Goal: Transaction & Acquisition: Obtain resource

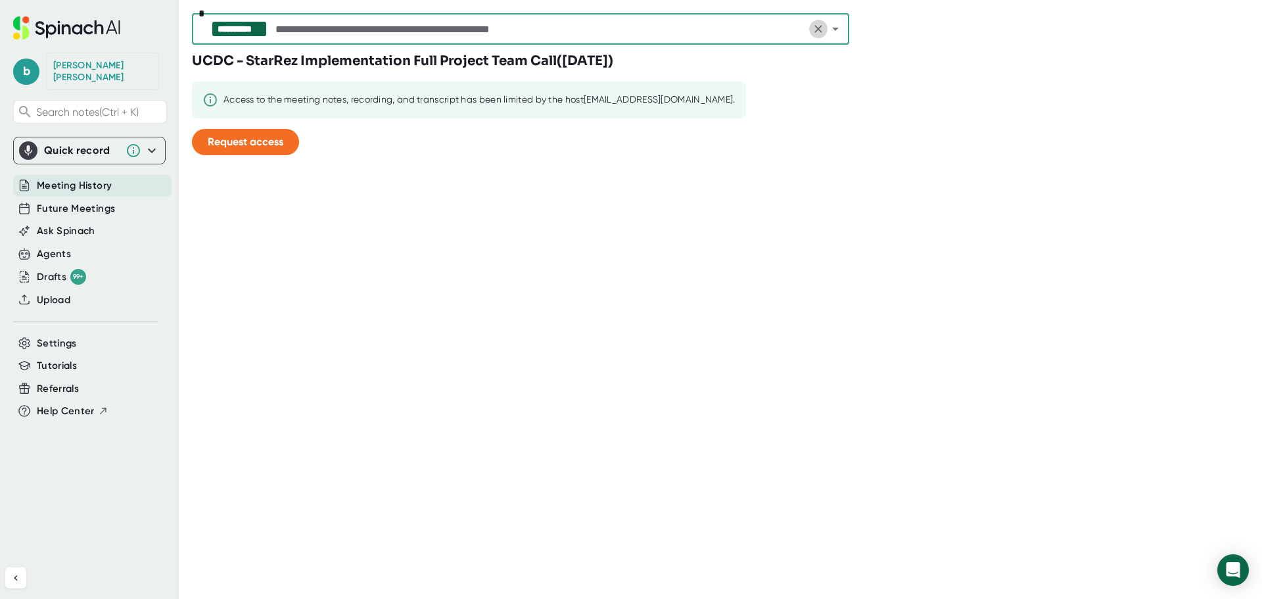
click at [818, 26] on icon "Clear" at bounding box center [818, 28] width 13 height 13
click at [255, 148] on button "Request access" at bounding box center [245, 142] width 107 height 26
click at [64, 336] on span "Settings" at bounding box center [57, 343] width 40 height 15
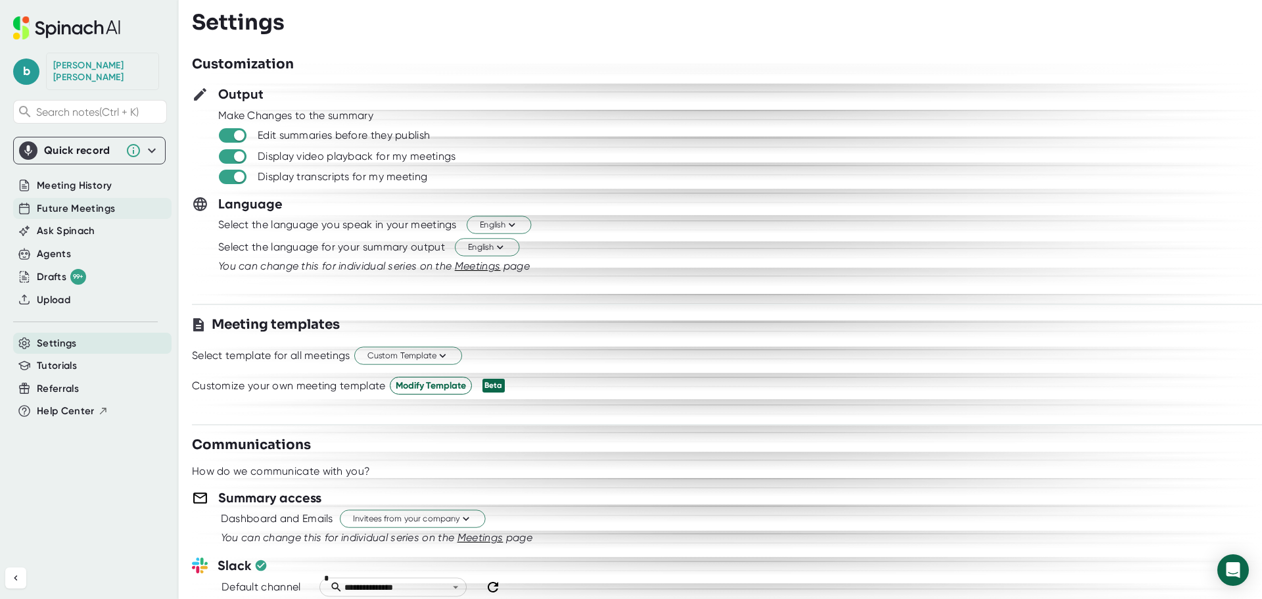
click at [80, 201] on span "Future Meetings" at bounding box center [76, 208] width 78 height 15
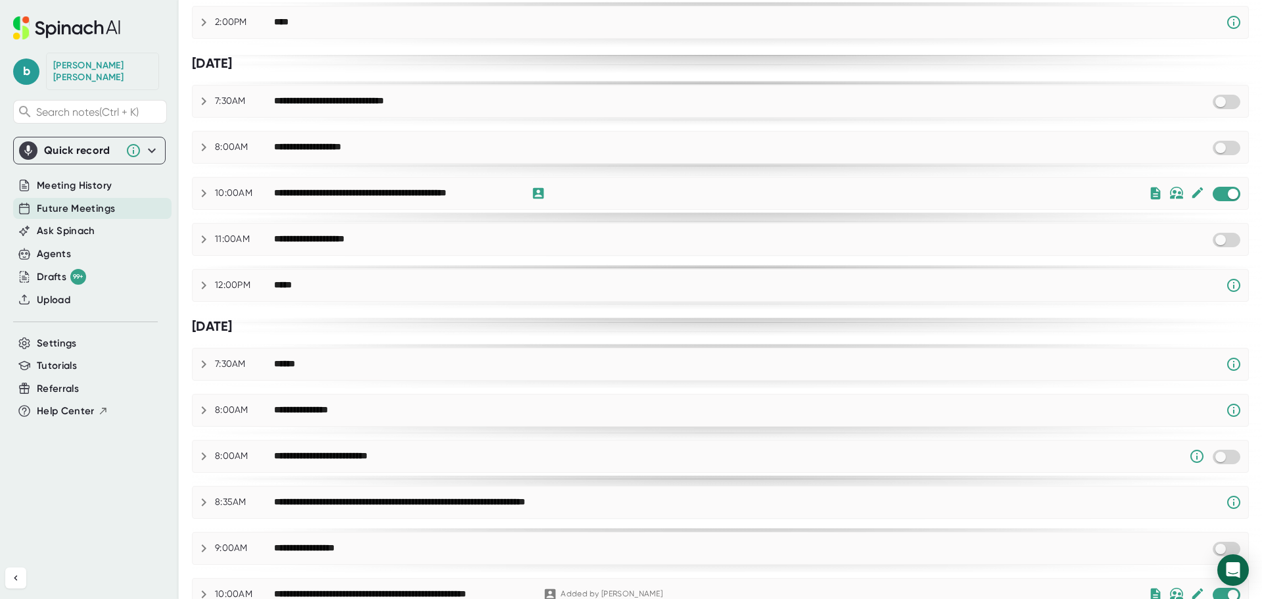
scroll to position [607, 0]
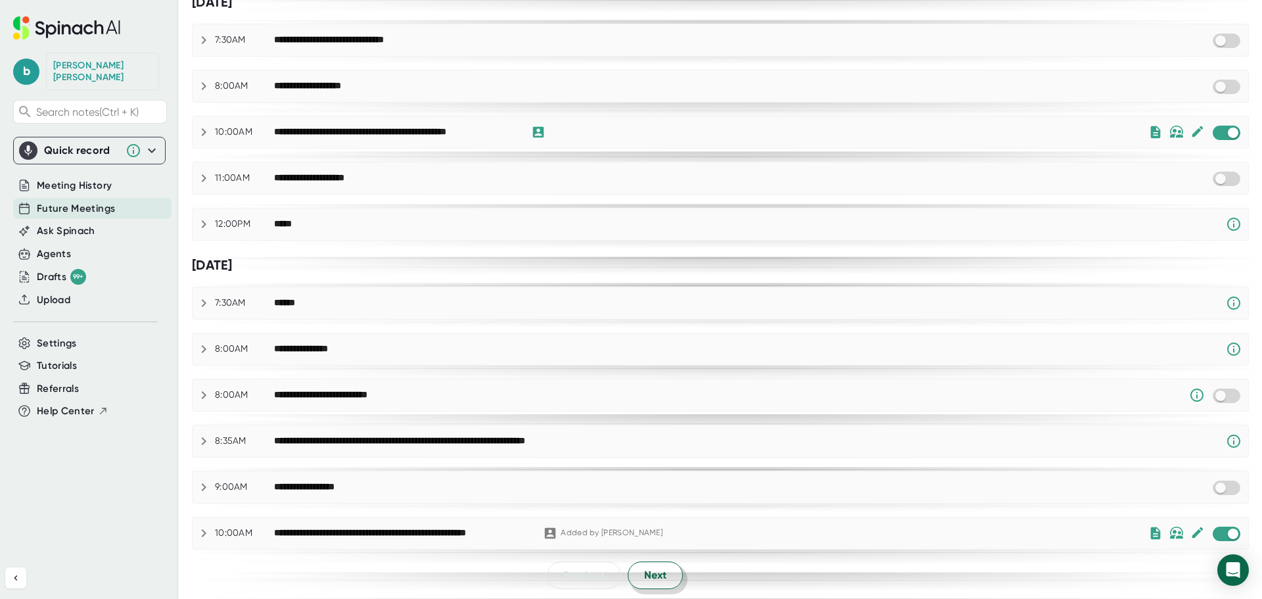
click at [658, 574] on span "Next" at bounding box center [655, 575] width 22 height 16
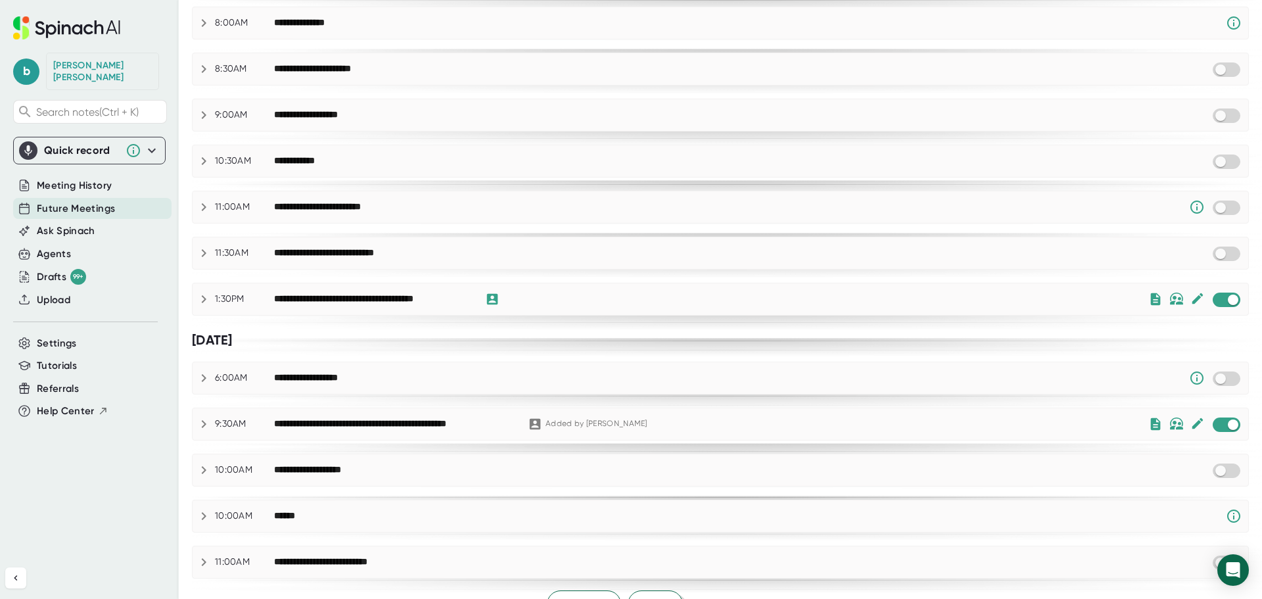
scroll to position [640, 0]
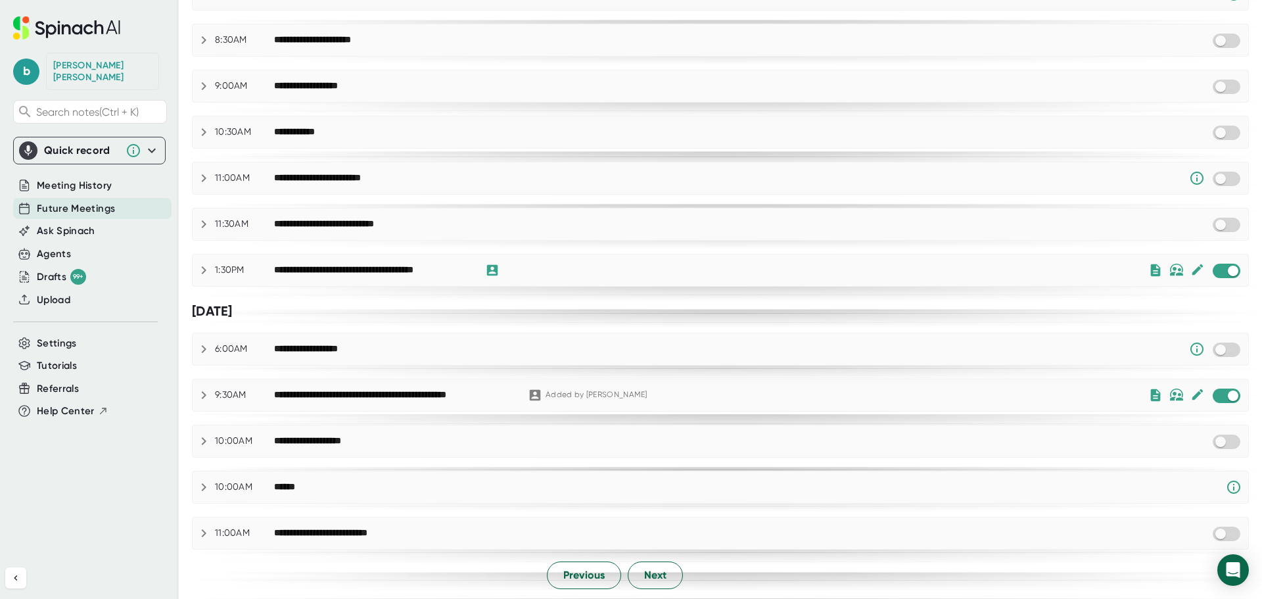
click at [195, 394] on div "**********" at bounding box center [721, 395] width 1056 height 16
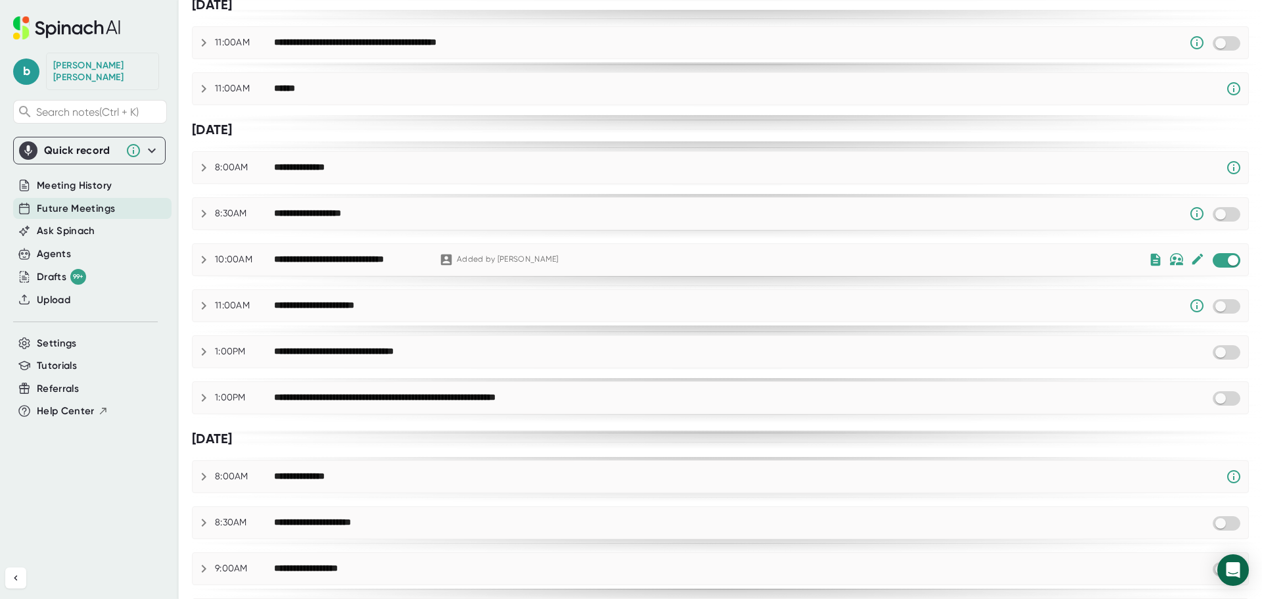
scroll to position [114, 0]
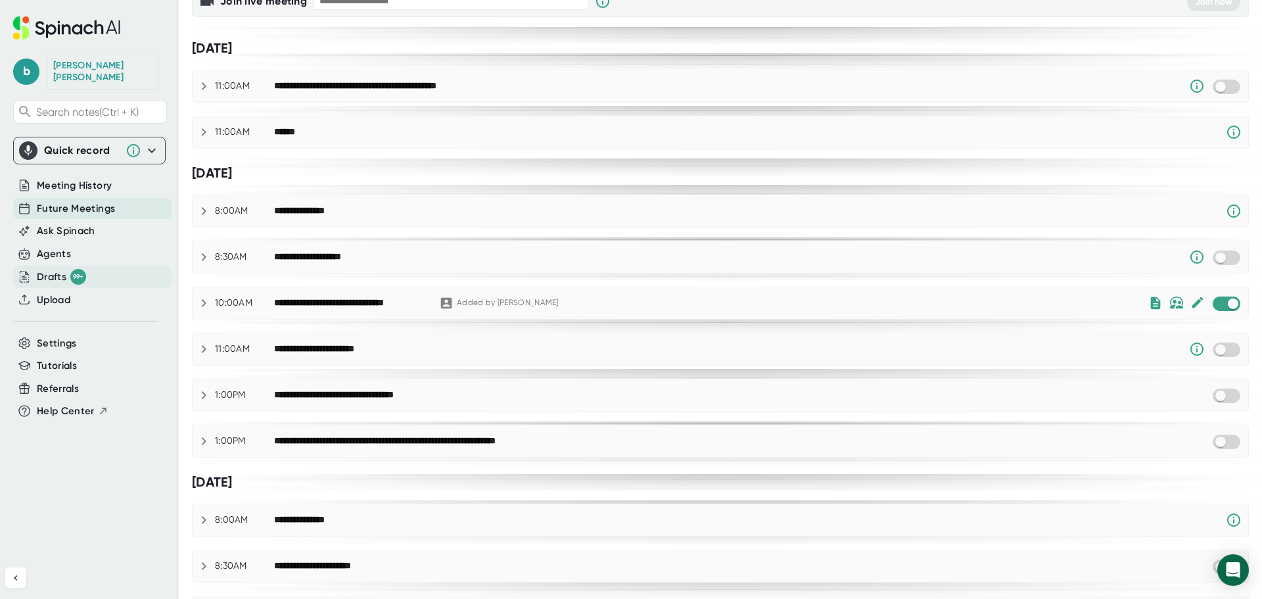
click at [66, 269] on div "Drafts 99+" at bounding box center [61, 277] width 49 height 16
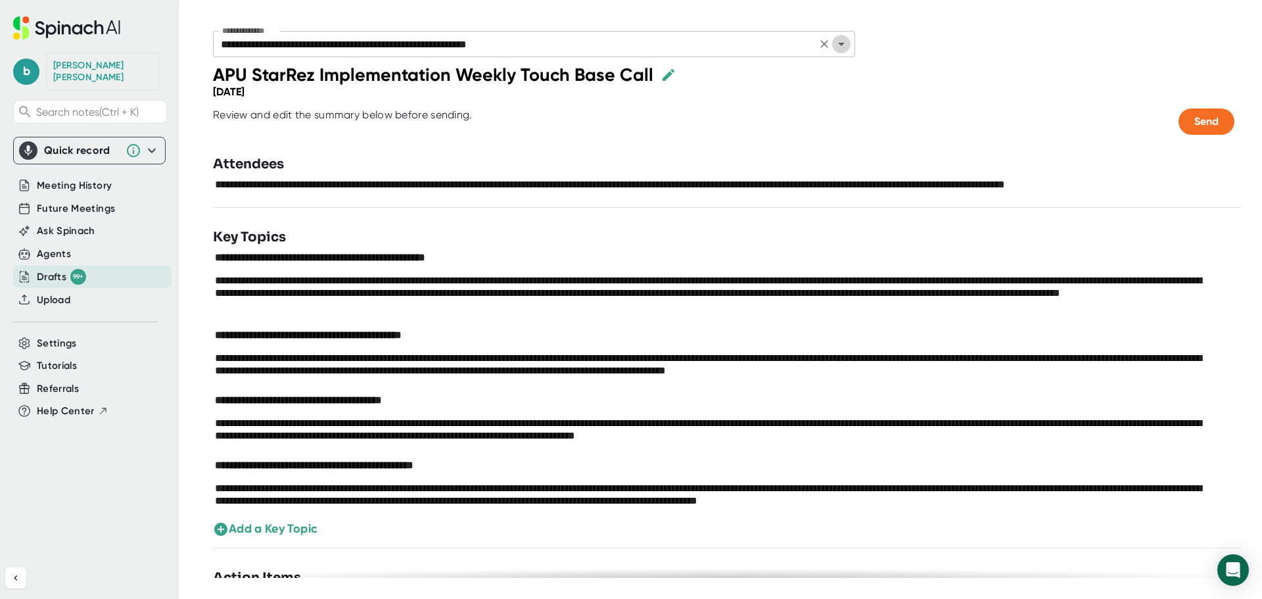
click at [849, 37] on icon "Open" at bounding box center [842, 44] width 16 height 16
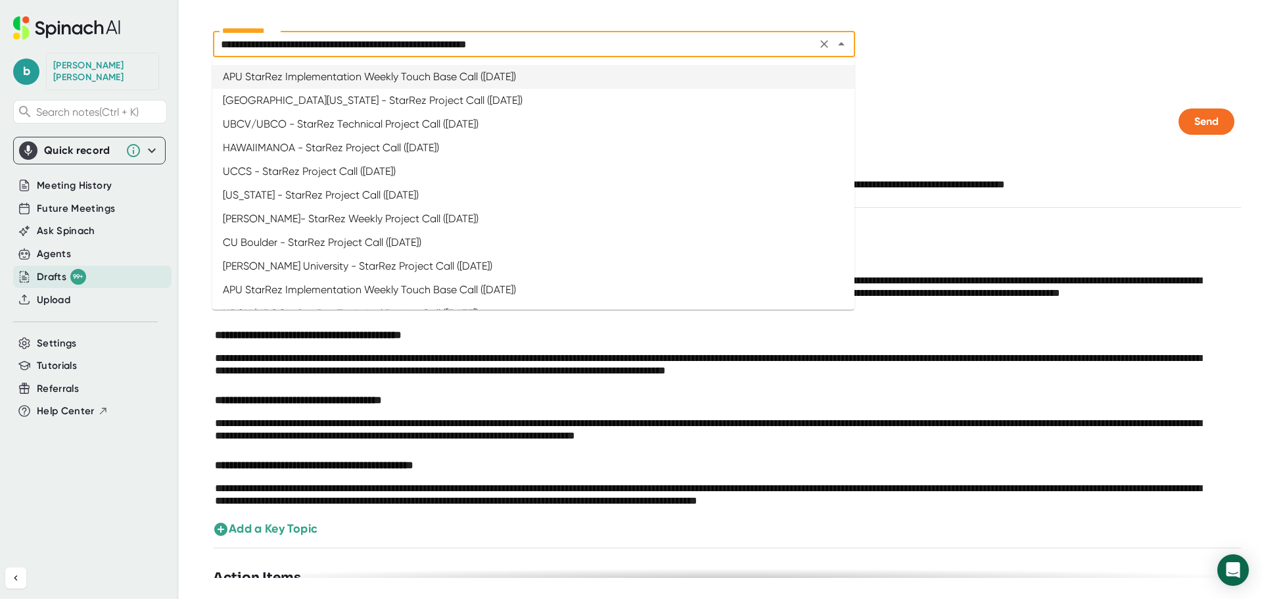
click at [933, 53] on div "**********" at bounding box center [737, 47] width 1091 height 33
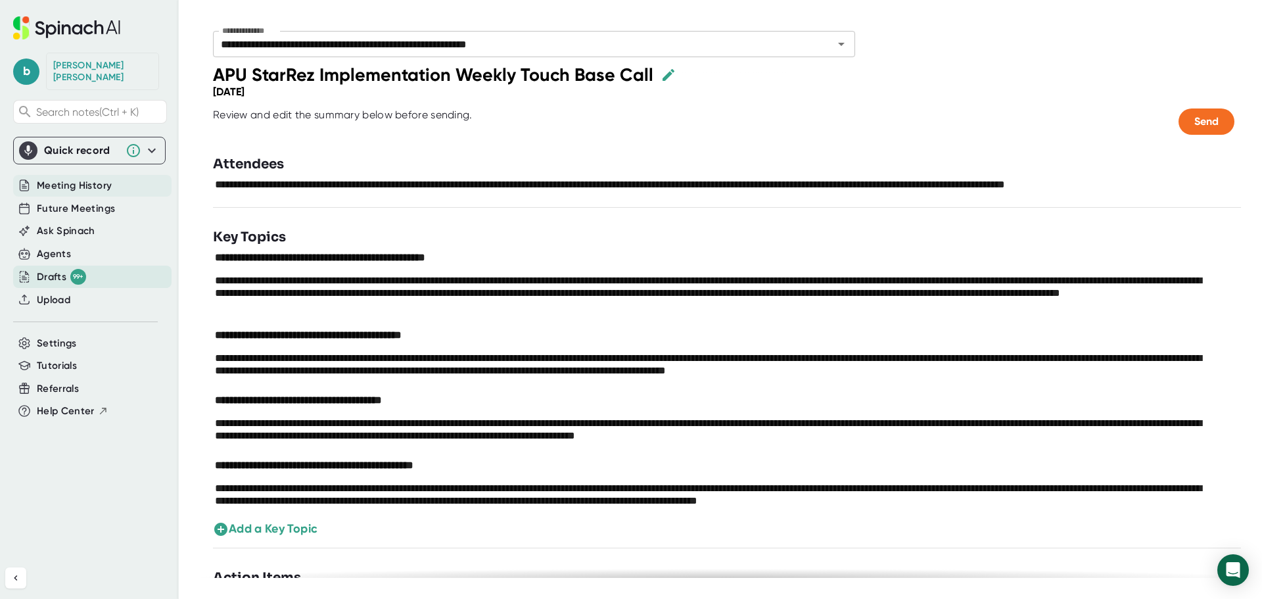
click at [109, 178] on span "Meeting History" at bounding box center [74, 185] width 75 height 15
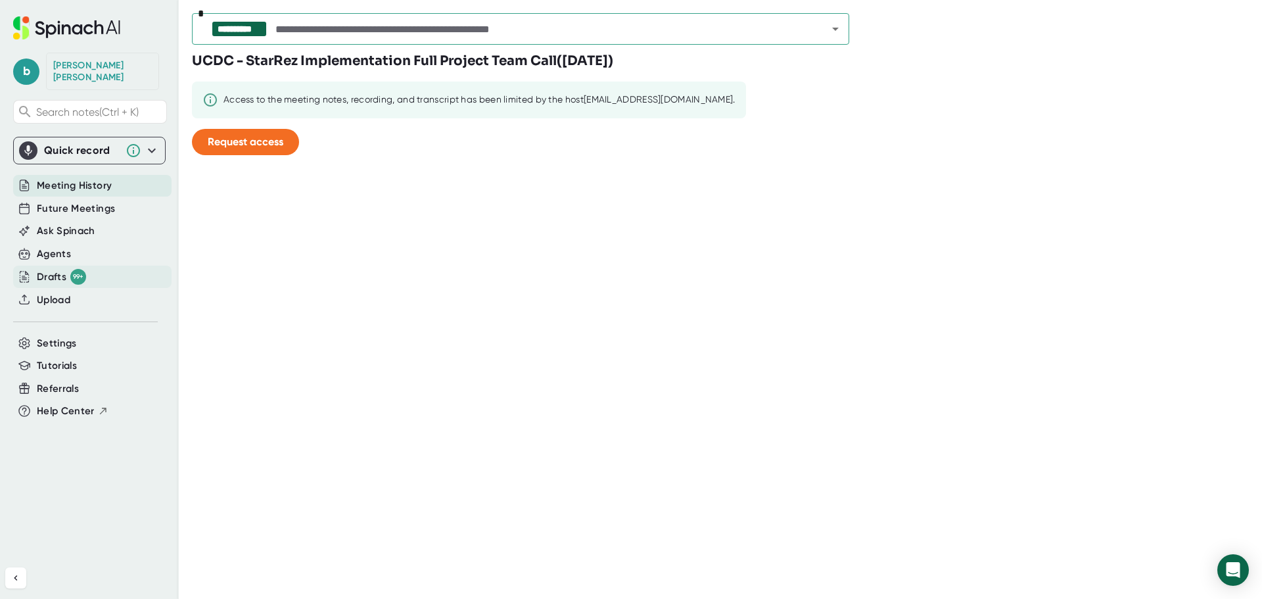
click at [63, 269] on div "Drafts 99+" at bounding box center [61, 277] width 49 height 16
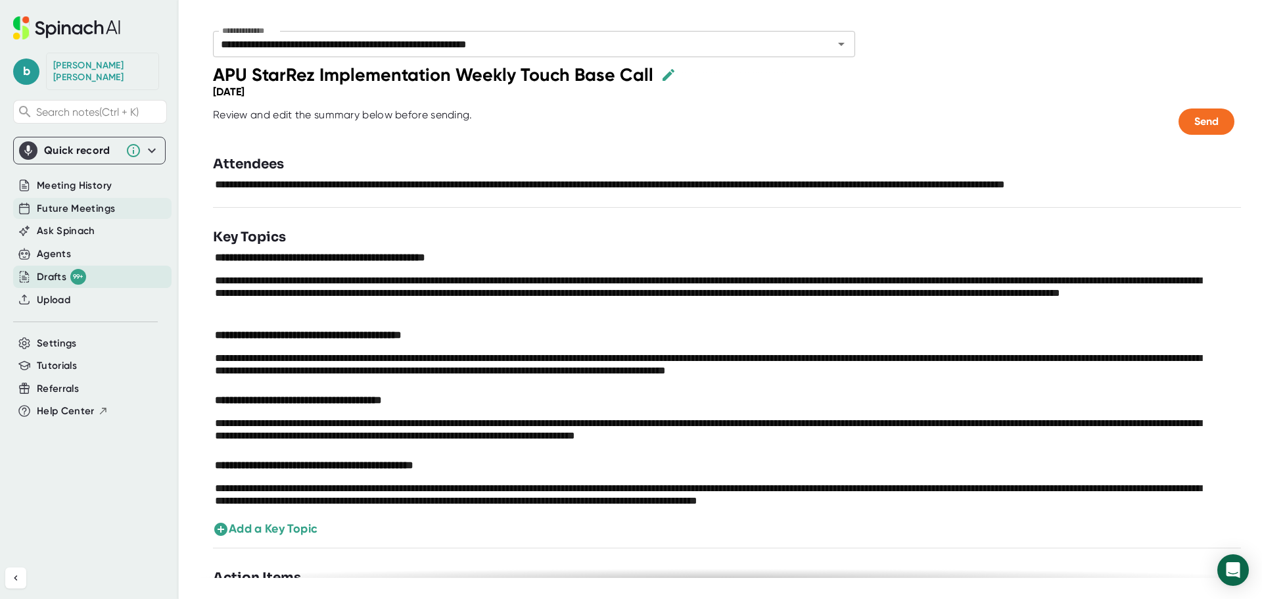
click at [88, 201] on span "Future Meetings" at bounding box center [76, 208] width 78 height 15
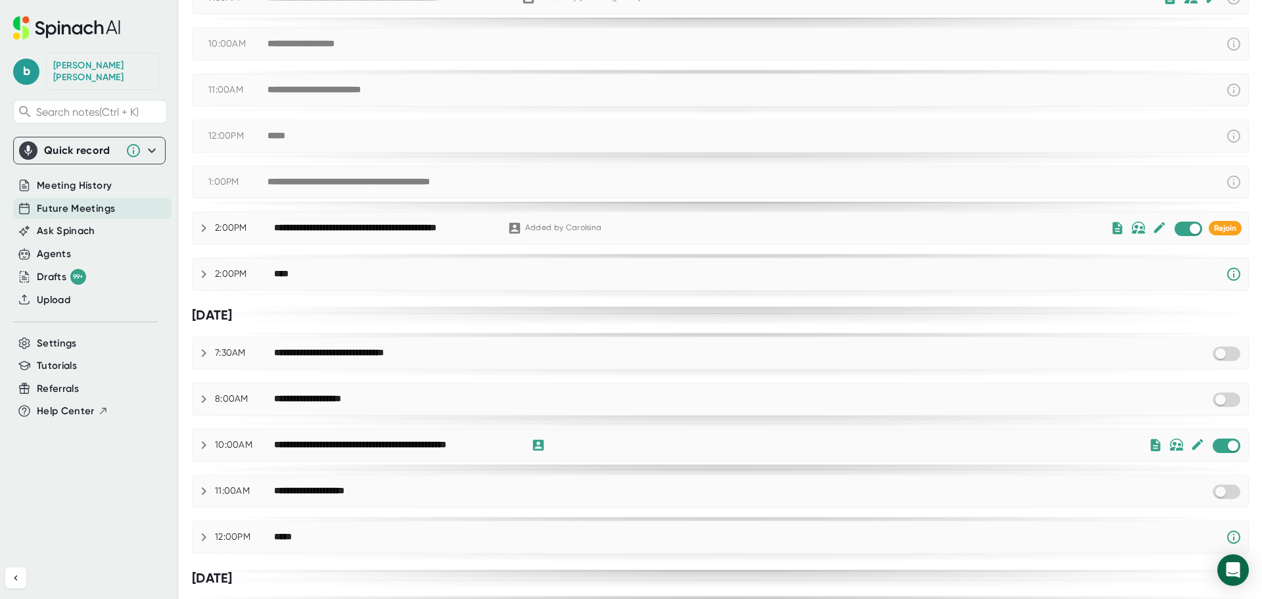
scroll to position [81, 0]
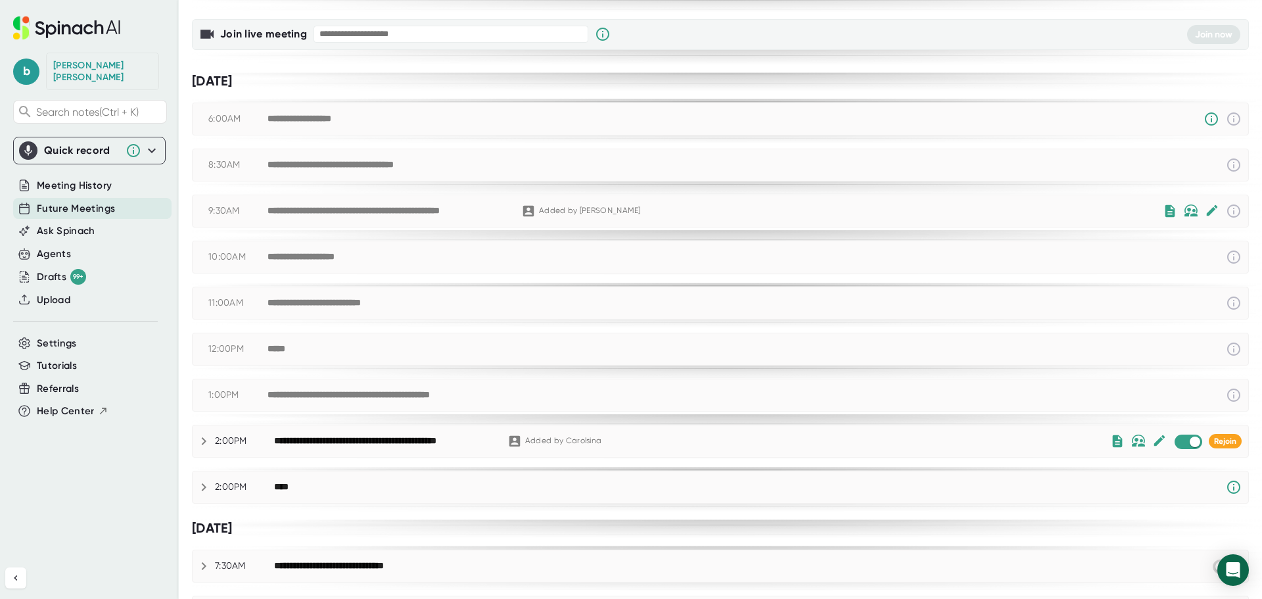
click at [431, 210] on div "**********" at bounding box center [388, 211] width 241 height 12
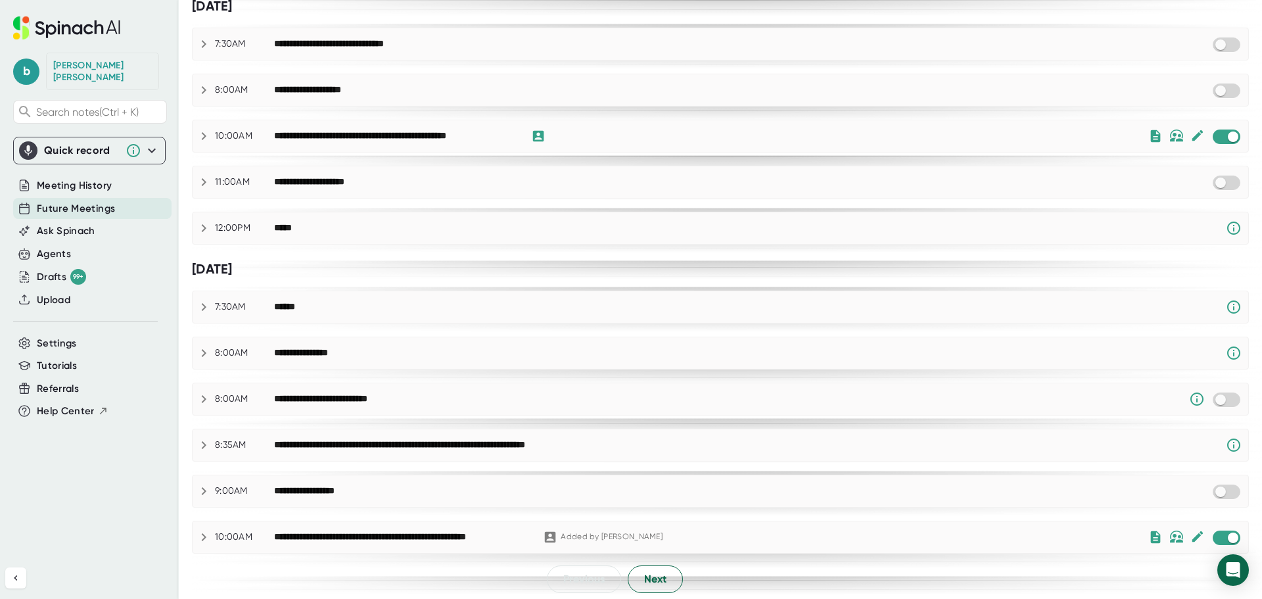
scroll to position [607, 0]
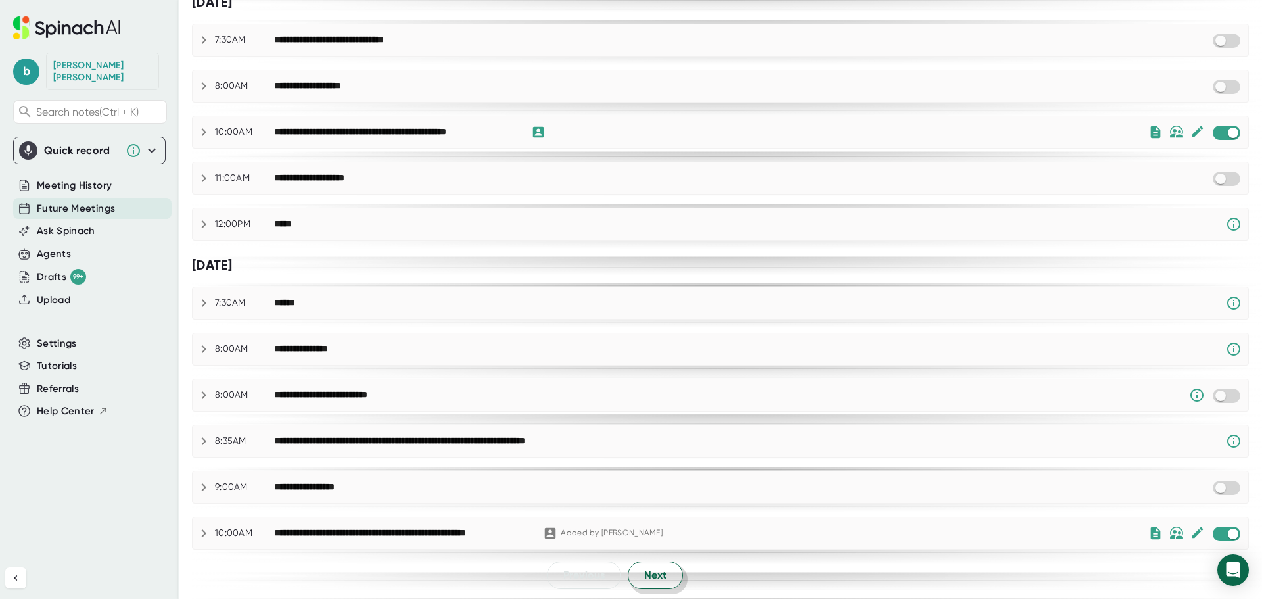
click at [655, 570] on span "Next" at bounding box center [655, 575] width 22 height 16
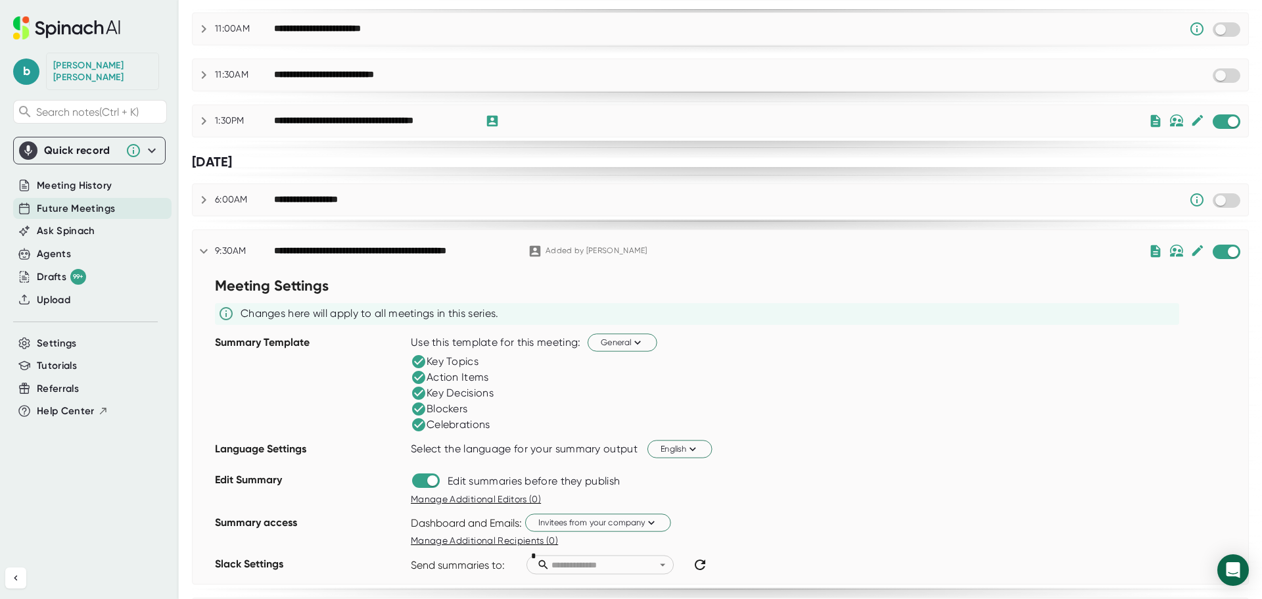
scroll to position [920, 0]
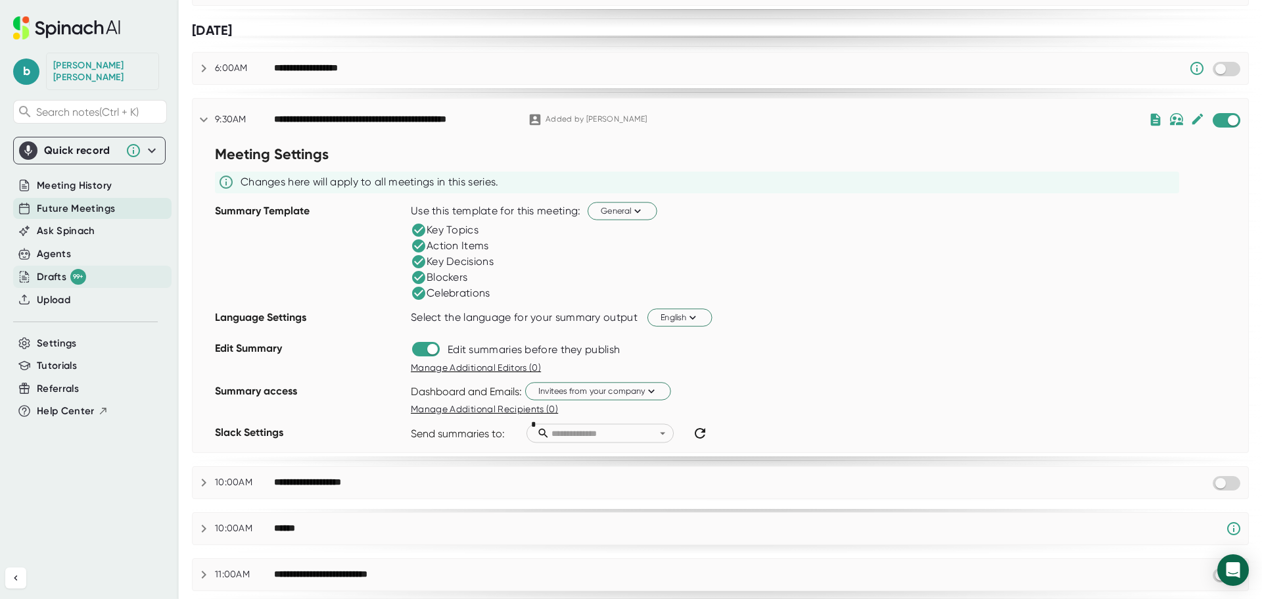
click at [101, 266] on div "Drafts 99+" at bounding box center [92, 277] width 158 height 22
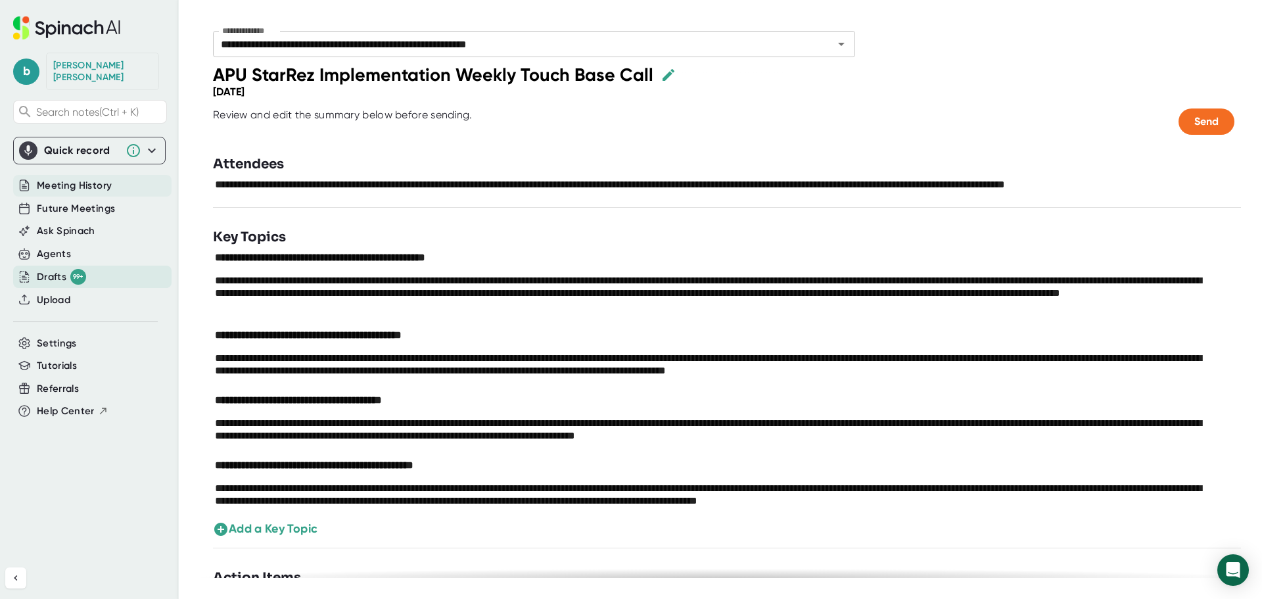
click at [87, 178] on span "Meeting History" at bounding box center [74, 185] width 75 height 15
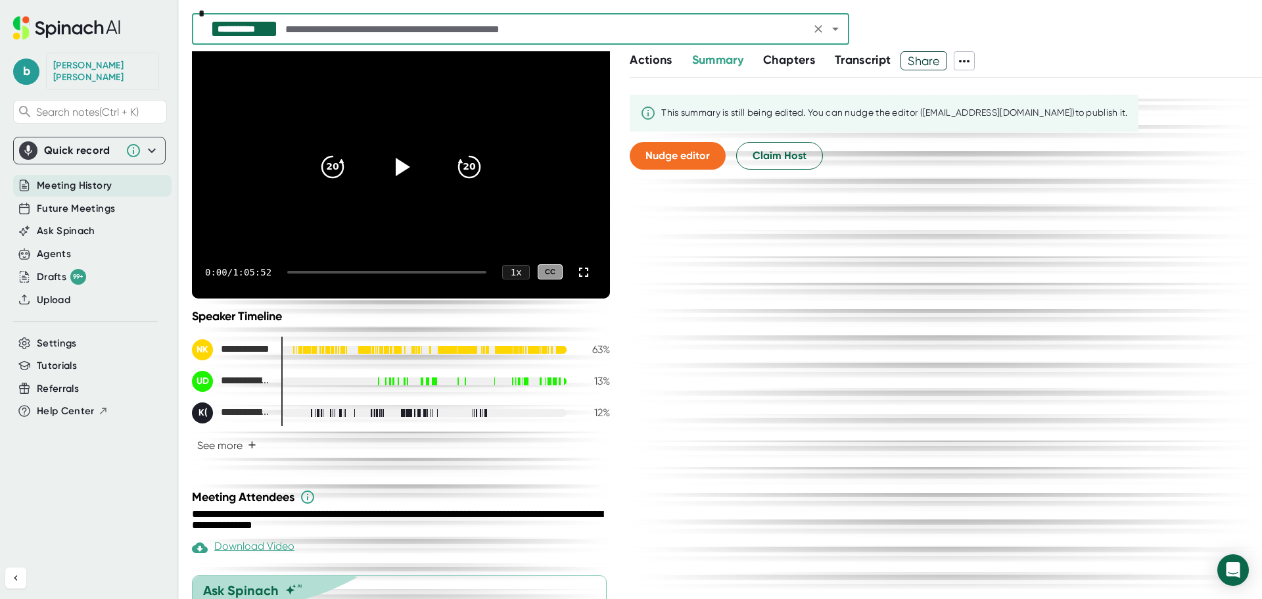
scroll to position [131, 0]
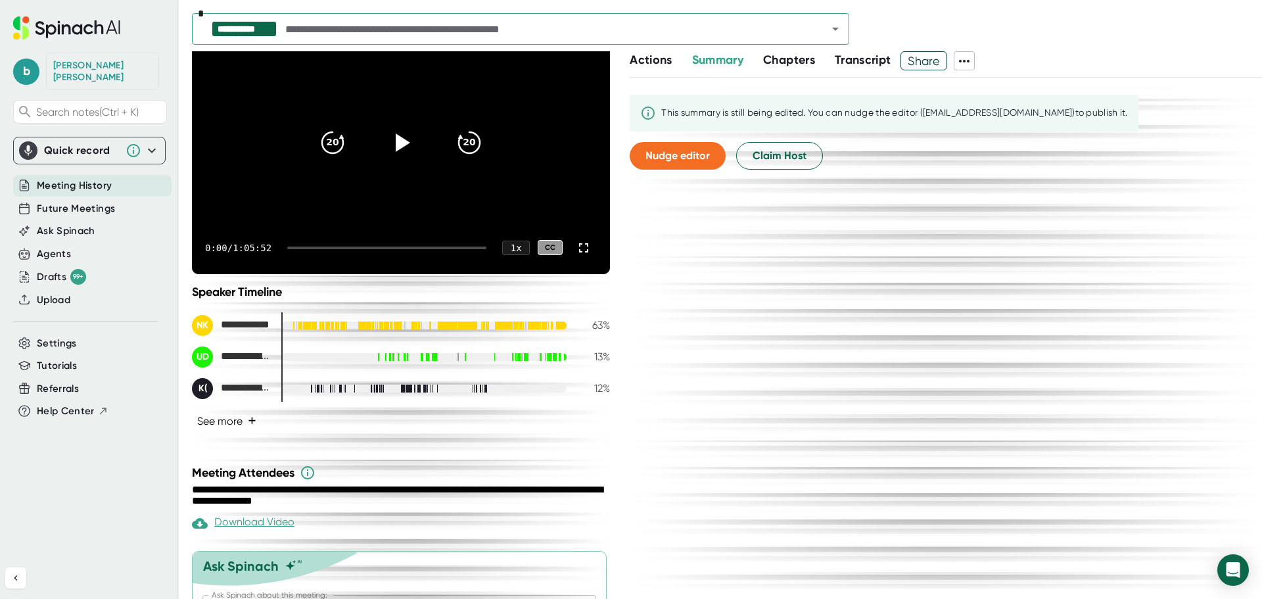
click at [232, 424] on button "See more +" at bounding box center [227, 421] width 70 height 23
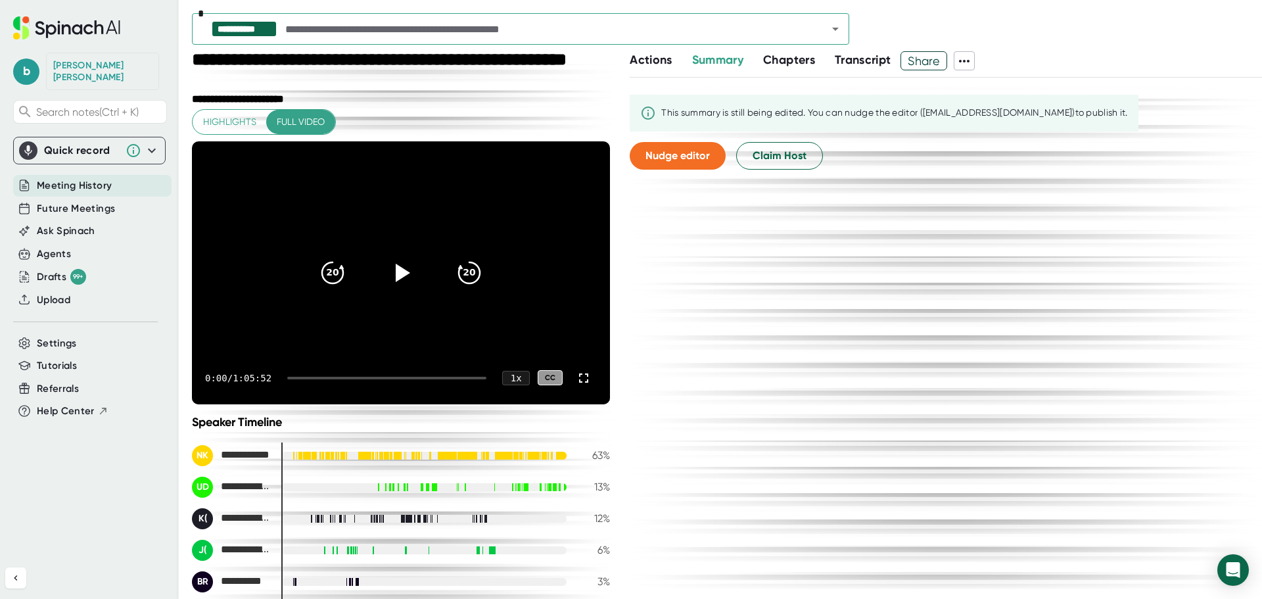
scroll to position [0, 0]
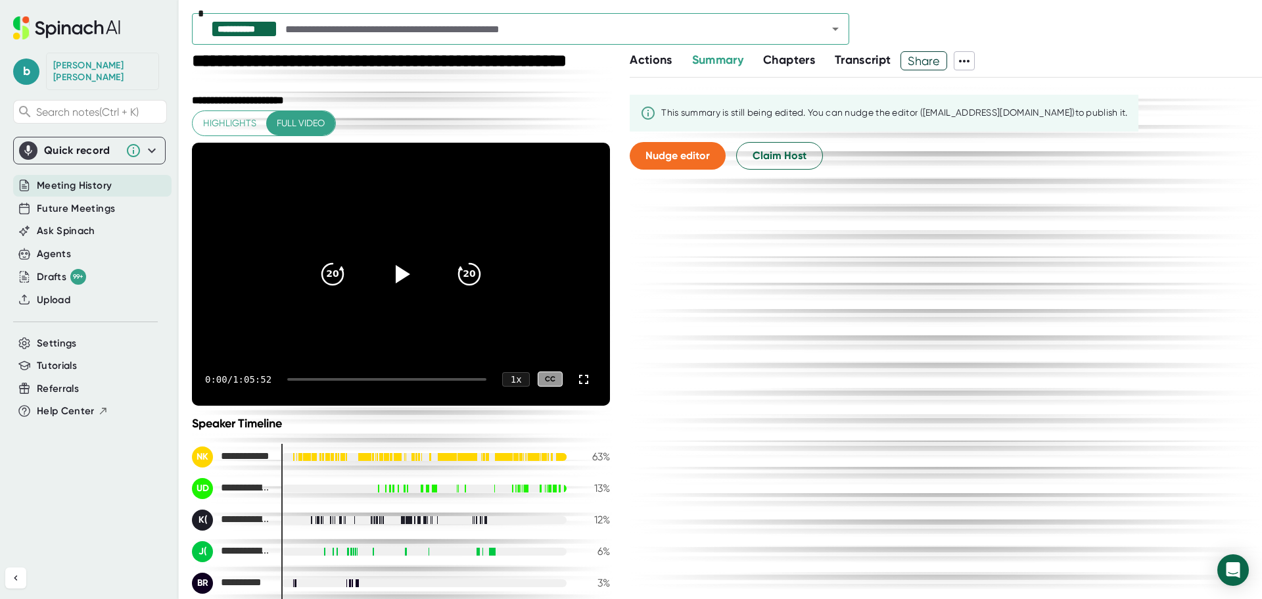
click at [970, 62] on icon at bounding box center [965, 61] width 16 height 16
click at [1037, 131] on div "Download Transcript" at bounding box center [1038, 130] width 106 height 13
